Goal: Use online tool/utility: Utilize a website feature to perform a specific function

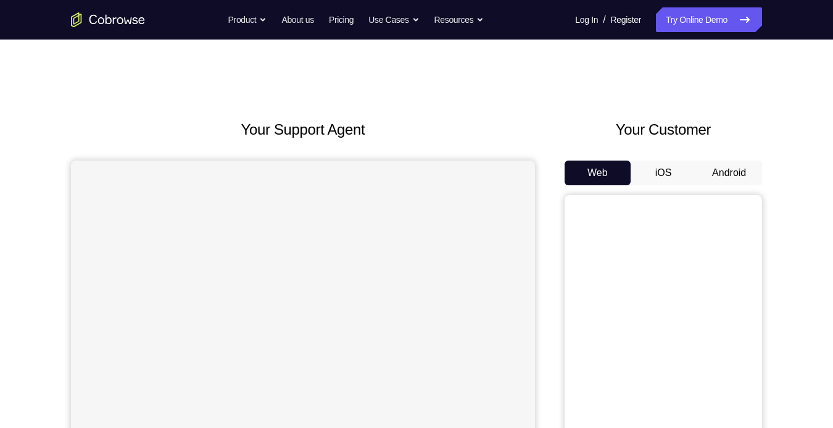
click at [708, 167] on button "Android" at bounding box center [729, 172] width 66 height 25
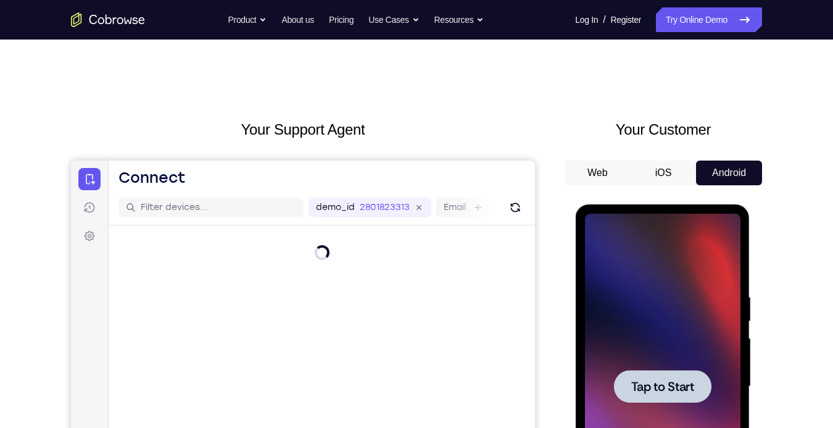
click at [666, 380] on span "Tap to Start" at bounding box center [662, 386] width 63 height 12
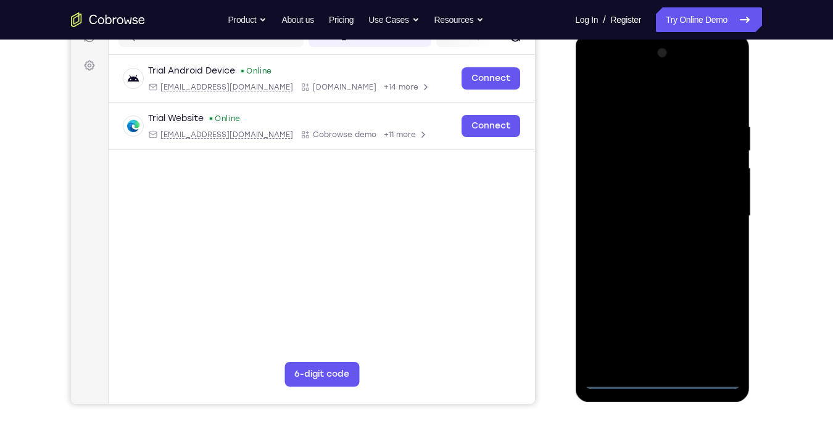
scroll to position [170, 0]
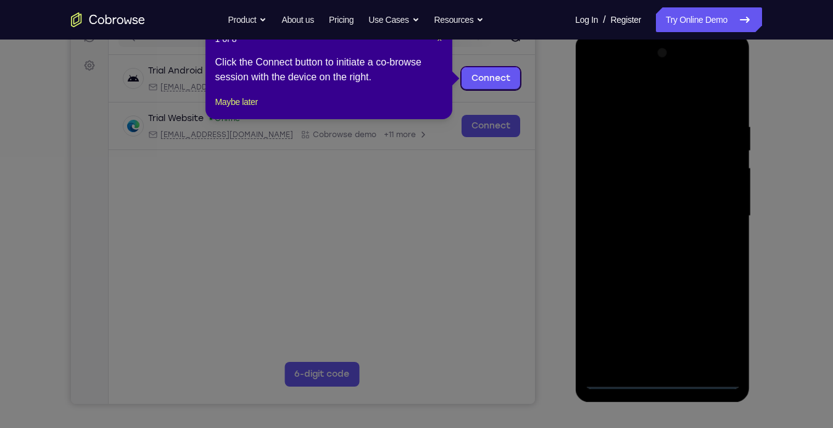
click at [542, 113] on icon at bounding box center [421, 214] width 842 height 428
click at [255, 109] on button "Maybe later" at bounding box center [236, 101] width 43 height 15
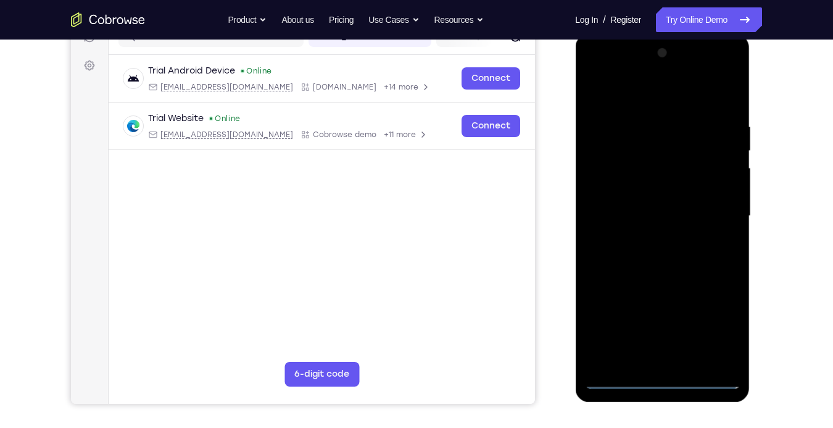
click at [660, 374] on div at bounding box center [662, 216] width 156 height 346
click at [662, 375] on div at bounding box center [662, 216] width 156 height 346
click at [706, 376] on div at bounding box center [662, 216] width 156 height 346
click at [615, 378] on div at bounding box center [662, 216] width 156 height 346
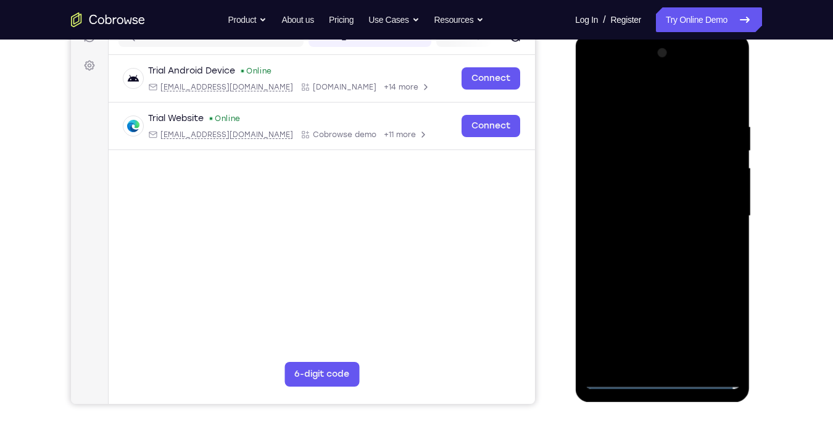
click at [615, 378] on div at bounding box center [662, 216] width 156 height 346
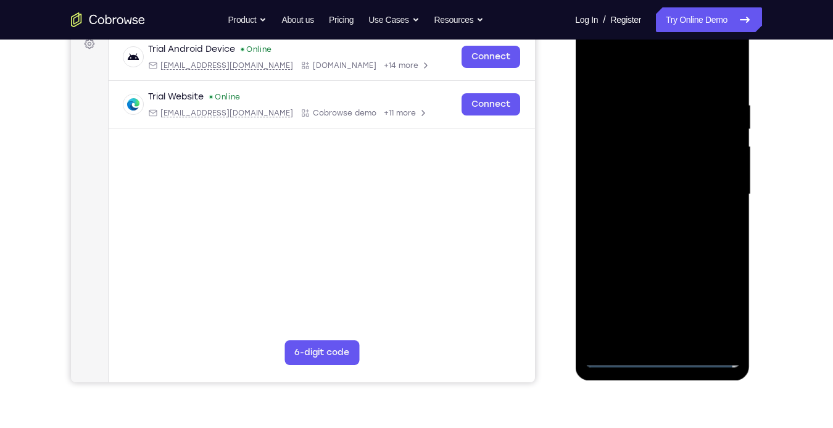
scroll to position [193, 0]
click at [659, 355] on div at bounding box center [662, 194] width 156 height 346
click at [719, 304] on div at bounding box center [662, 194] width 156 height 346
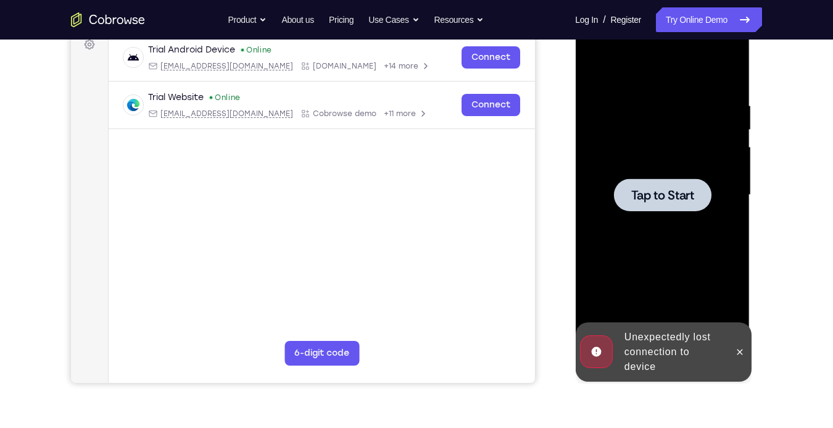
scroll to position [197, 0]
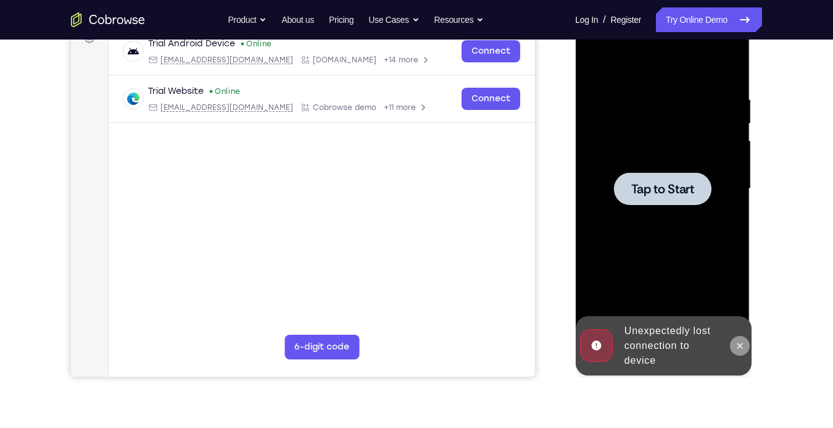
click at [736, 341] on icon at bounding box center [739, 346] width 10 height 10
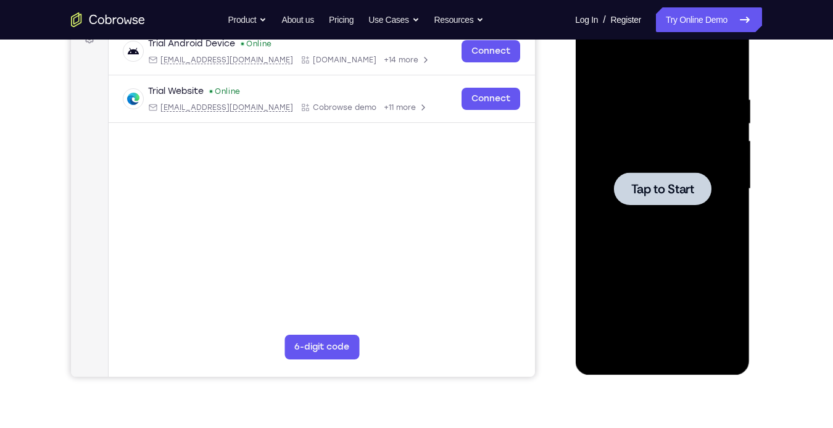
click at [670, 180] on div at bounding box center [661, 188] width 97 height 33
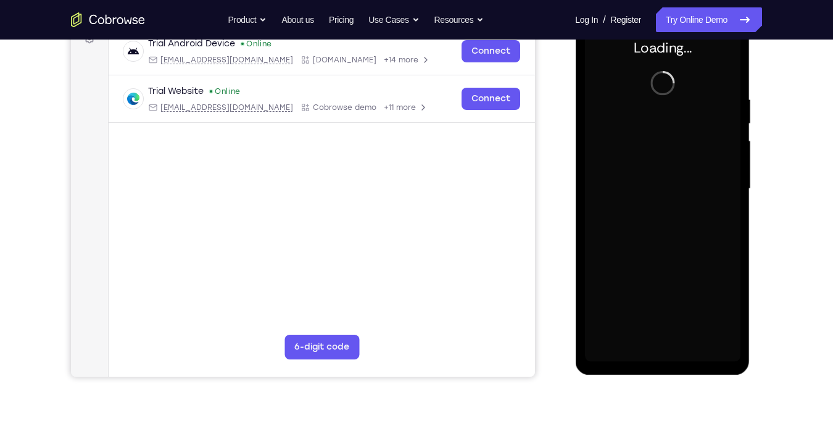
click at [670, 180] on div at bounding box center [662, 189] width 156 height 346
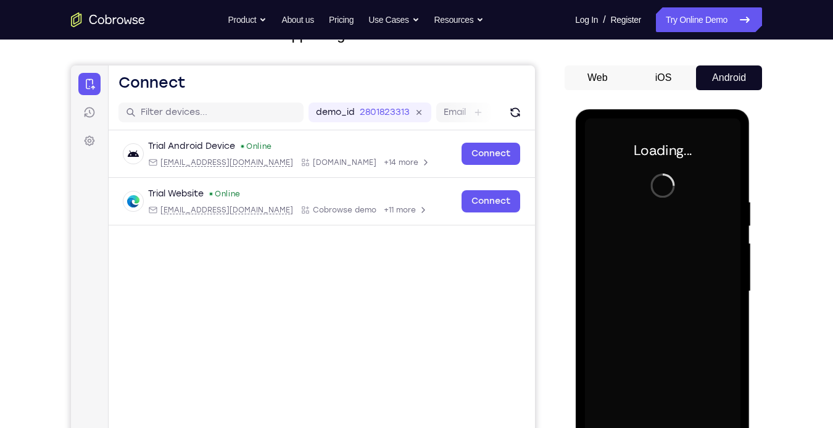
scroll to position [96, 0]
